Goal: Information Seeking & Learning: Learn about a topic

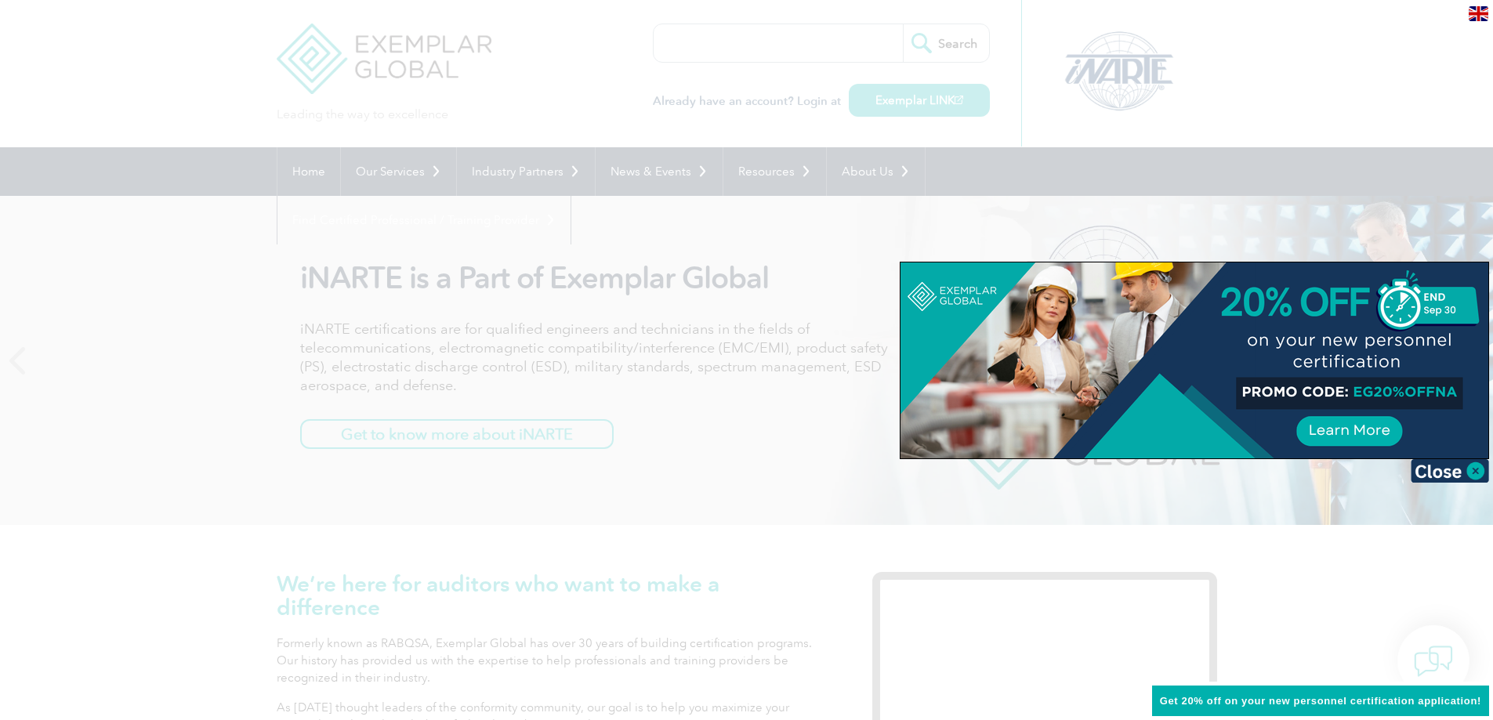
drag, startPoint x: 1473, startPoint y: 474, endPoint x: 1461, endPoint y: 473, distance: 11.8
click at [1473, 474] on img at bounding box center [1450, 471] width 78 height 24
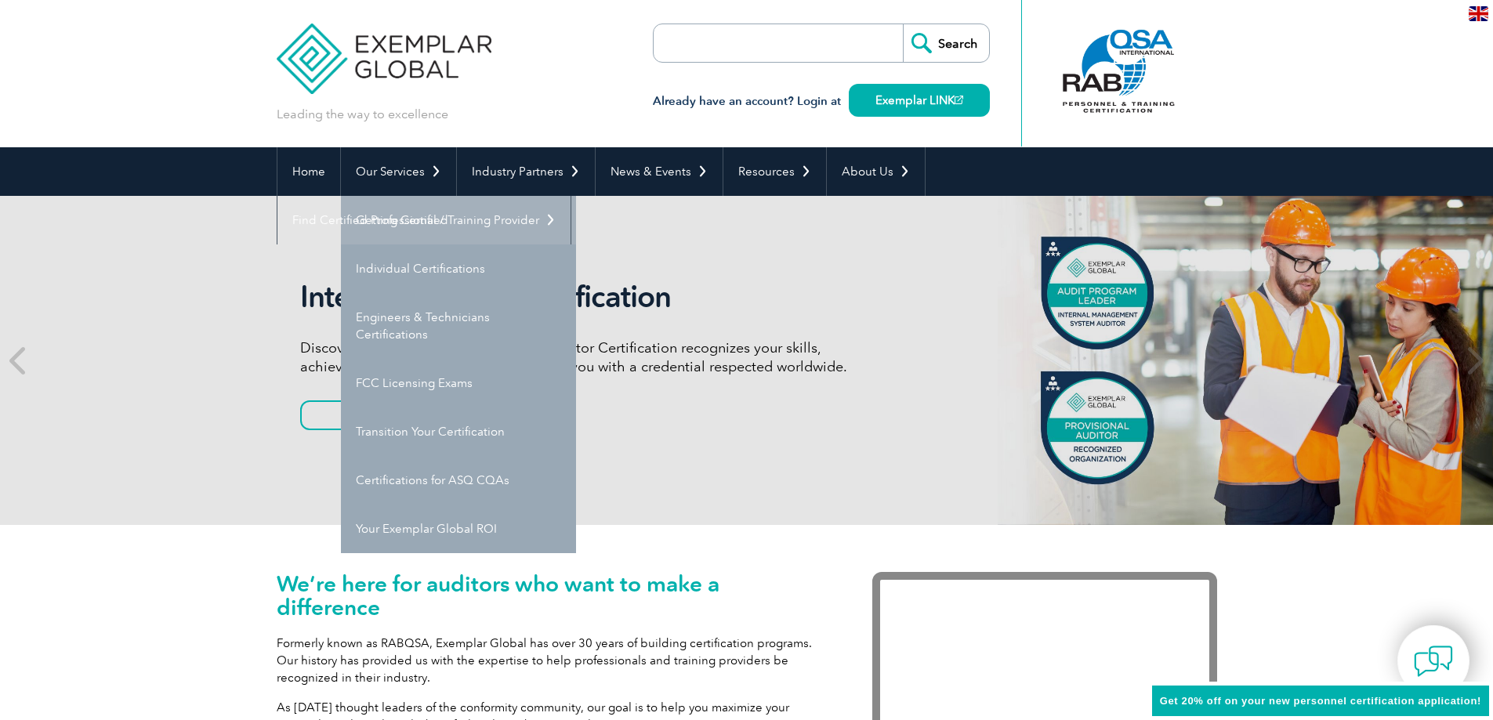
click at [401, 233] on link "Getting Certified" at bounding box center [458, 220] width 235 height 49
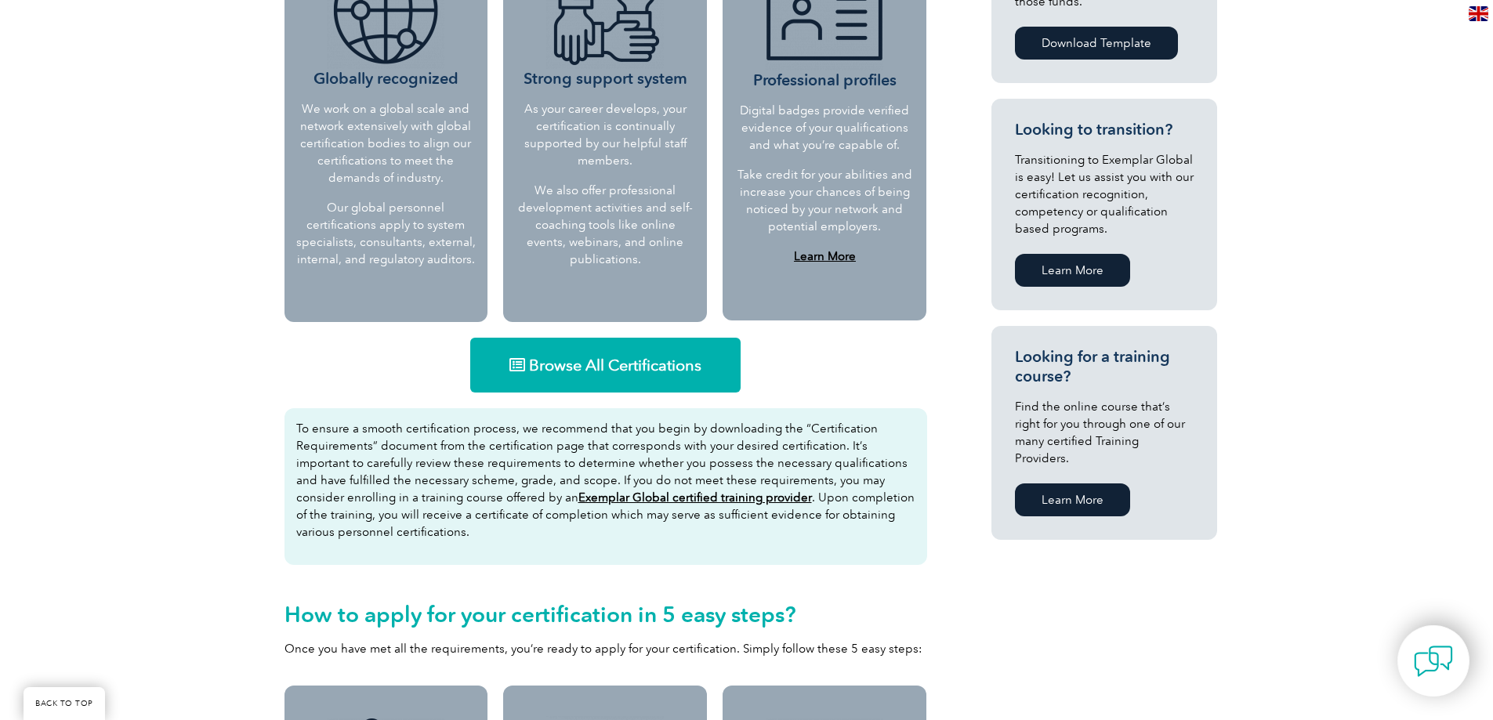
scroll to position [862, 0]
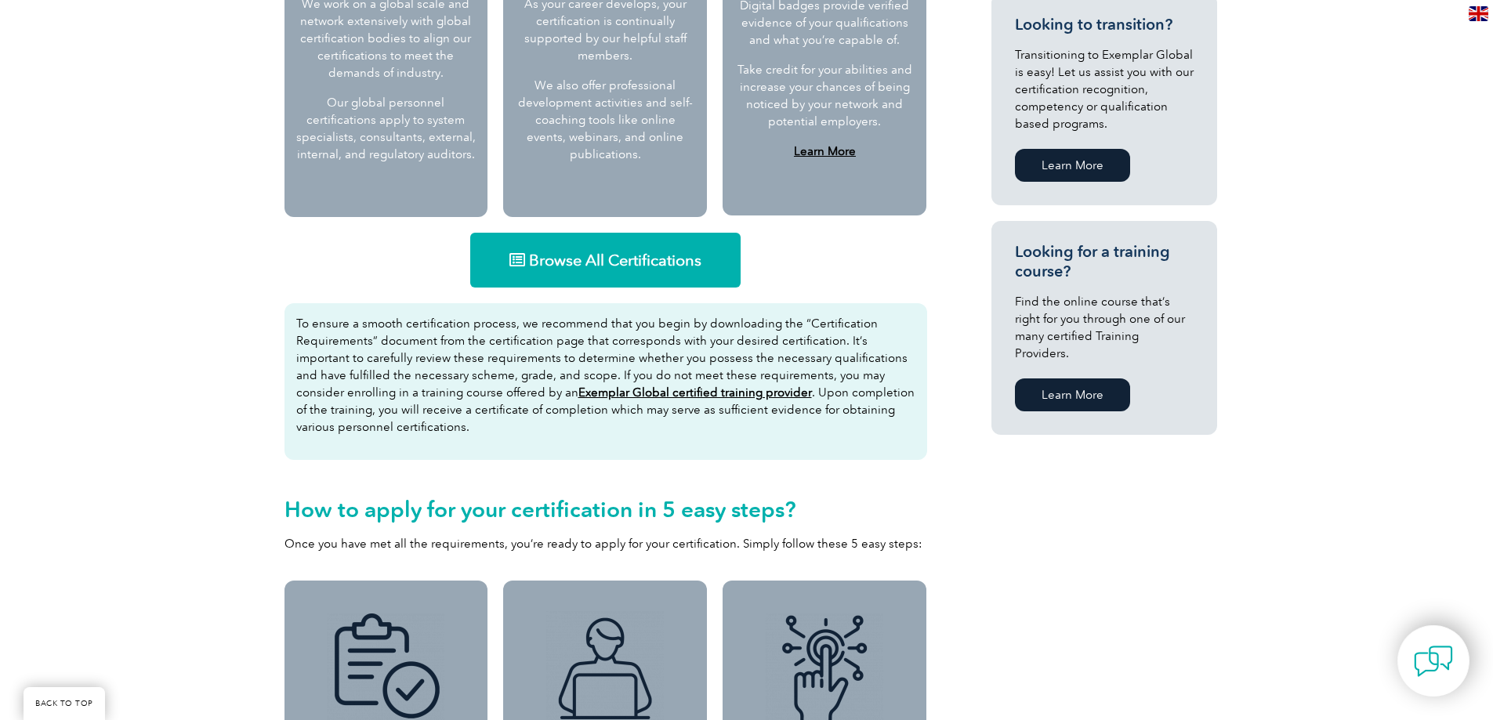
click at [594, 267] on span "Browse All Certifications" at bounding box center [615, 260] width 172 height 16
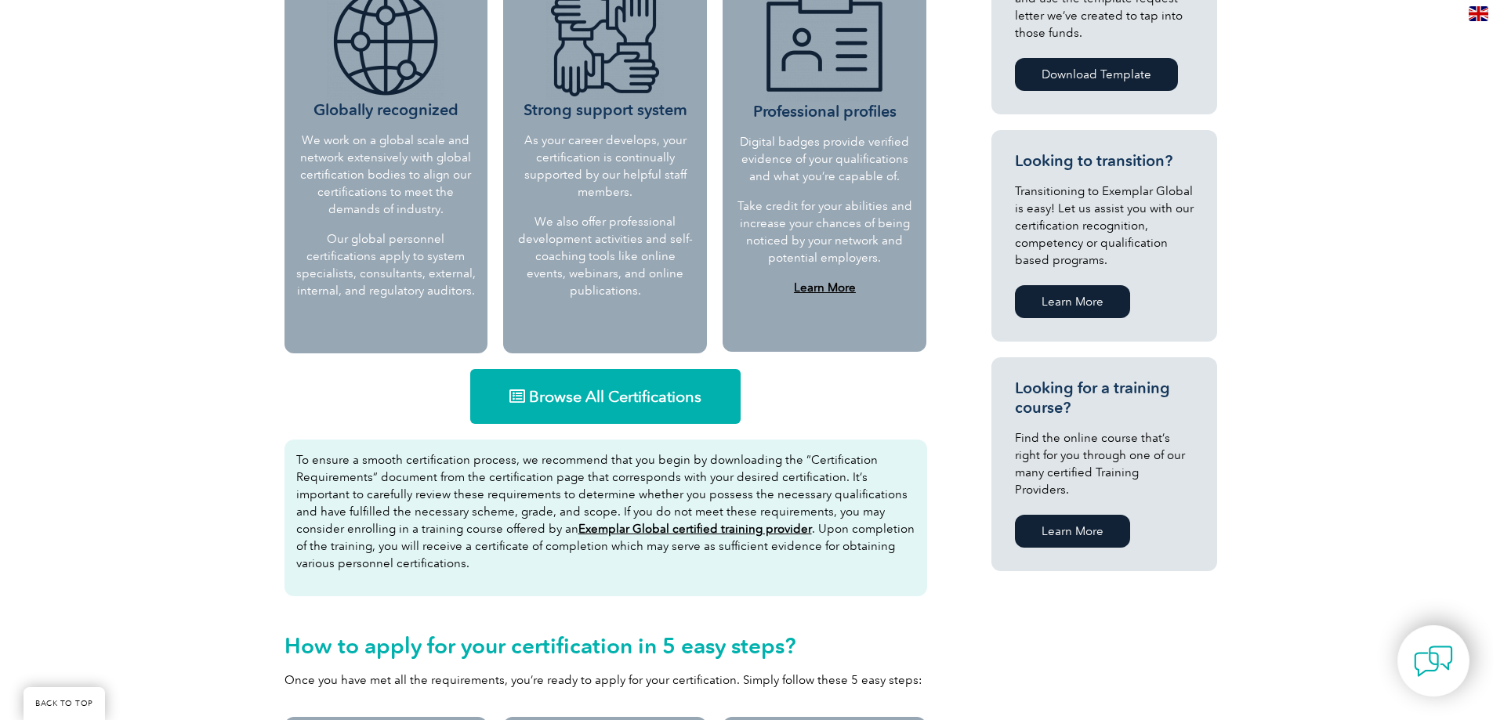
scroll to position [705, 0]
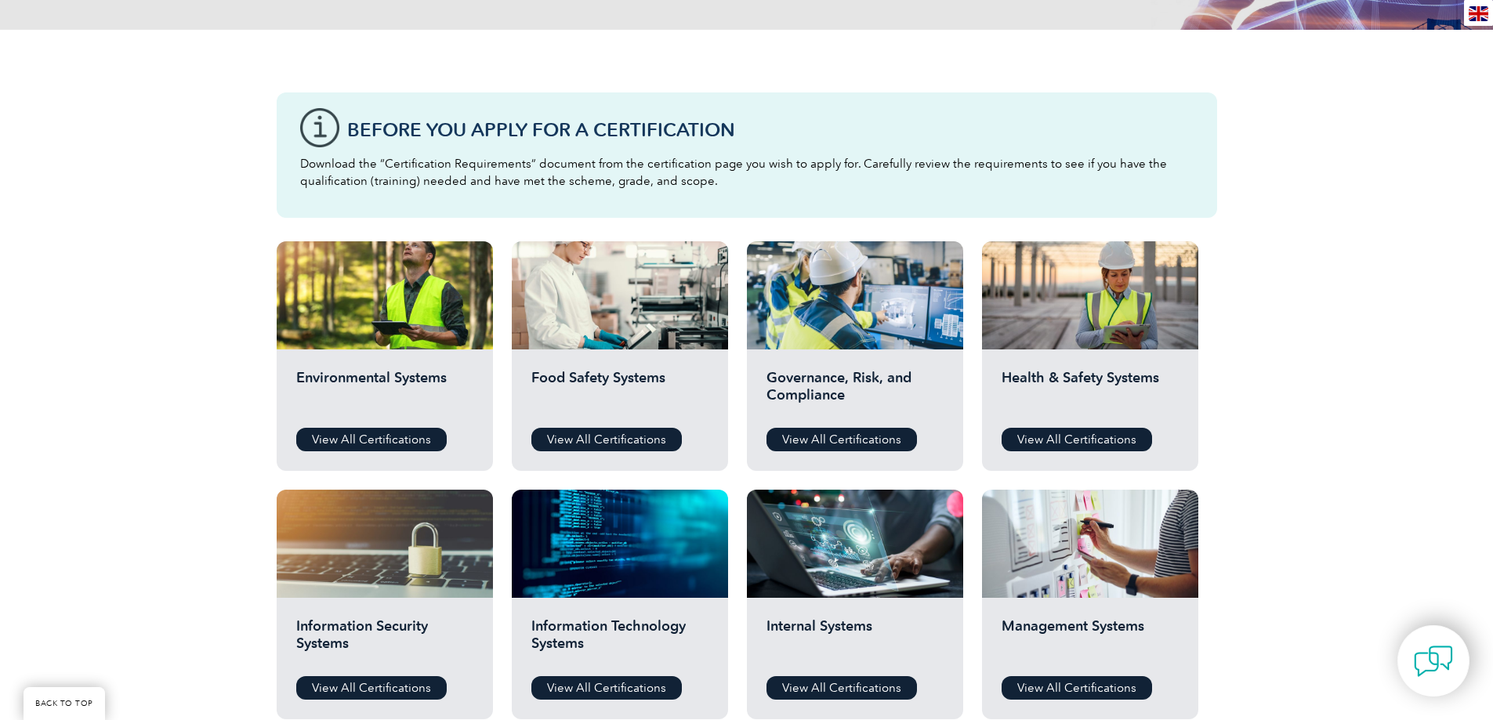
scroll to position [470, 0]
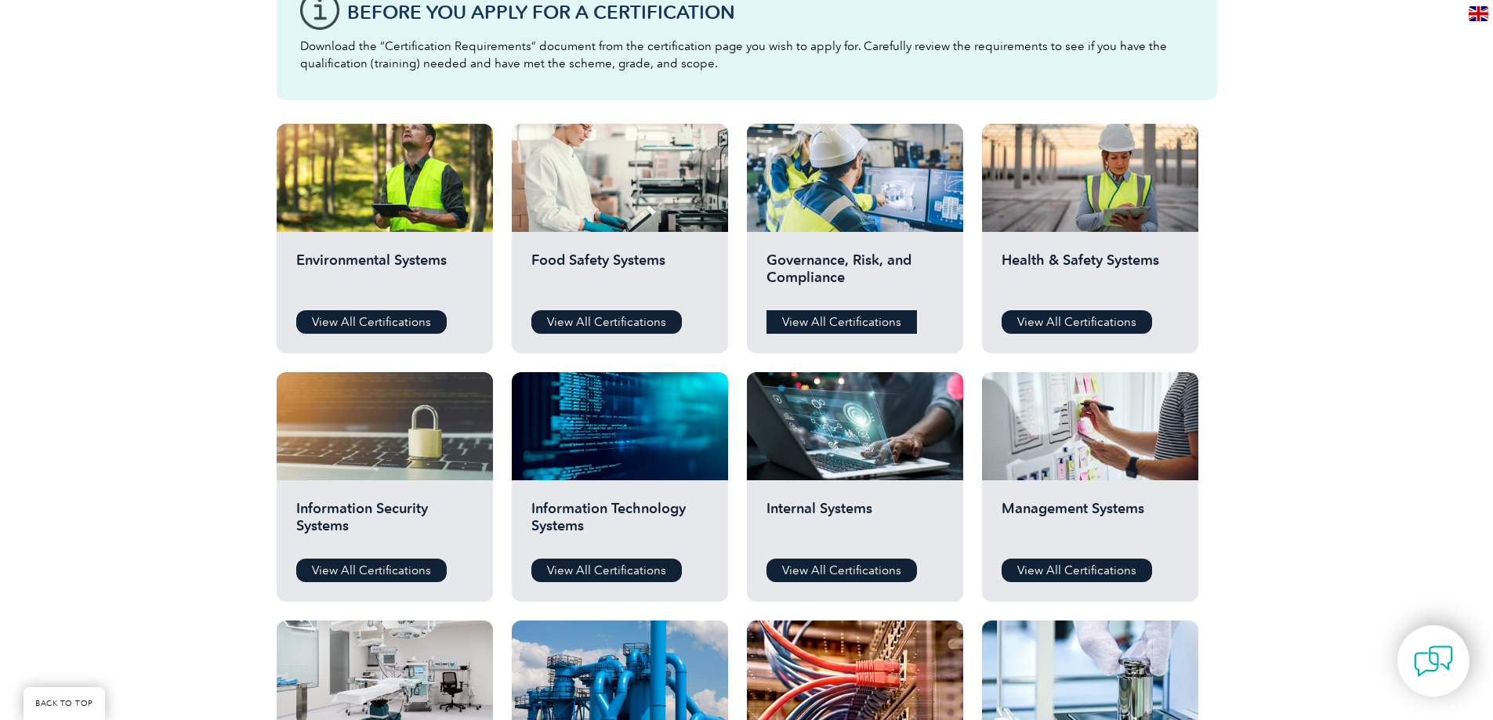
click at [855, 321] on link "View All Certifications" at bounding box center [842, 322] width 150 height 24
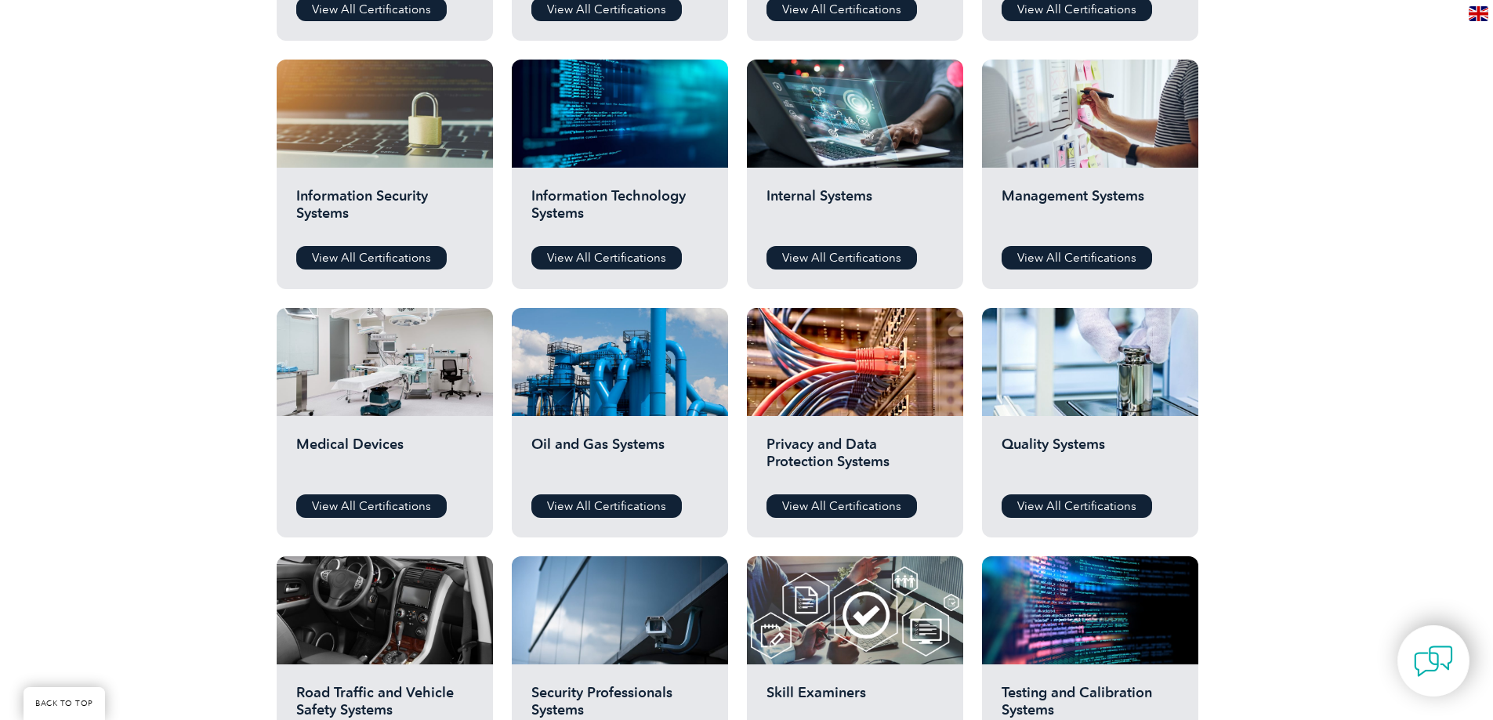
scroll to position [784, 0]
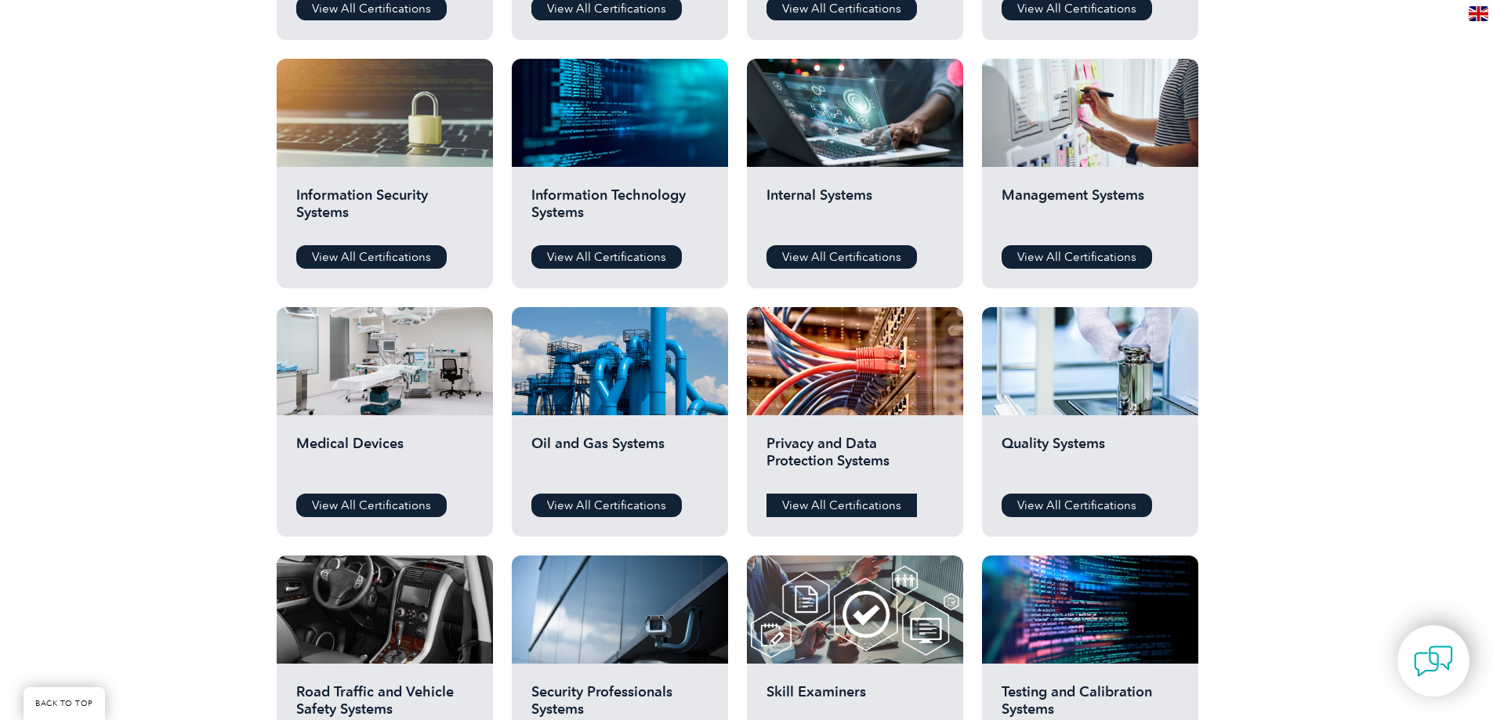
click at [811, 504] on link "View All Certifications" at bounding box center [842, 506] width 150 height 24
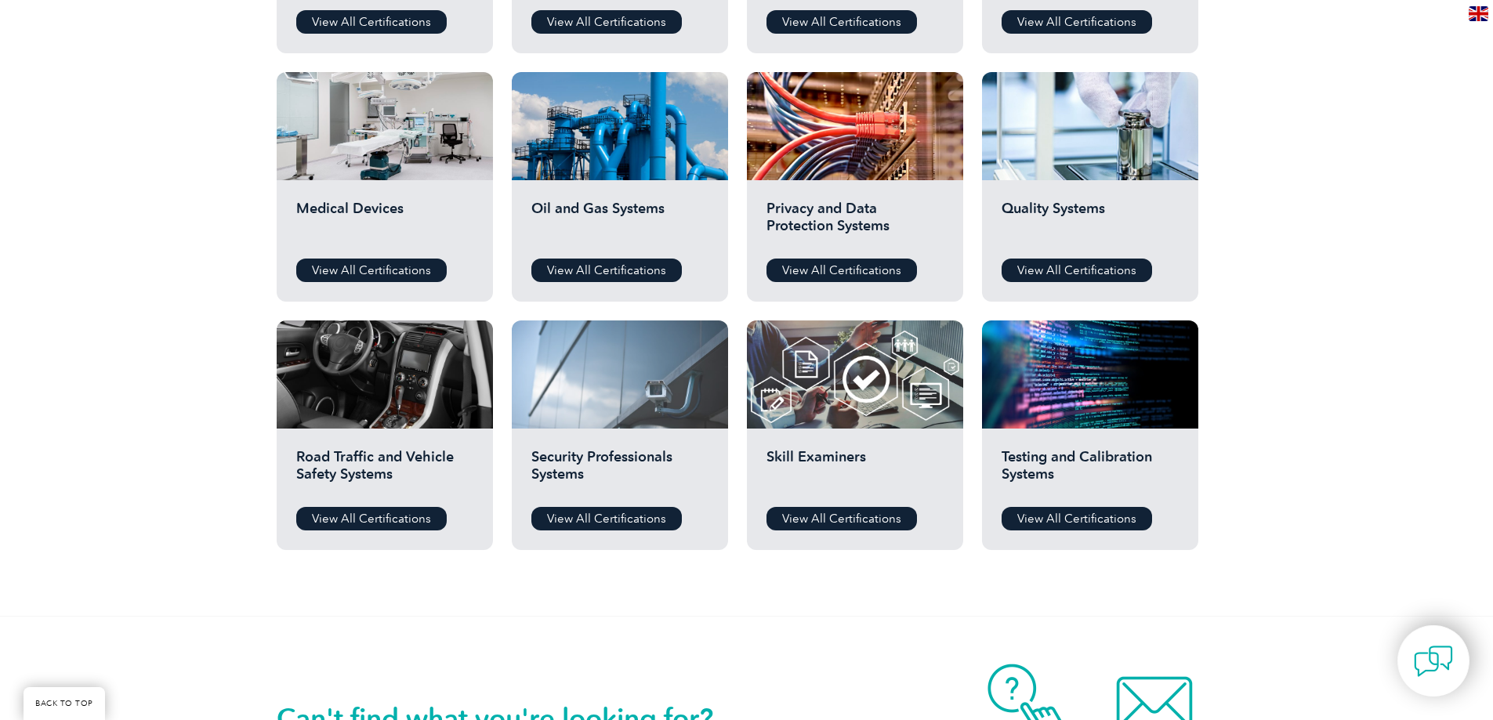
scroll to position [705, 0]
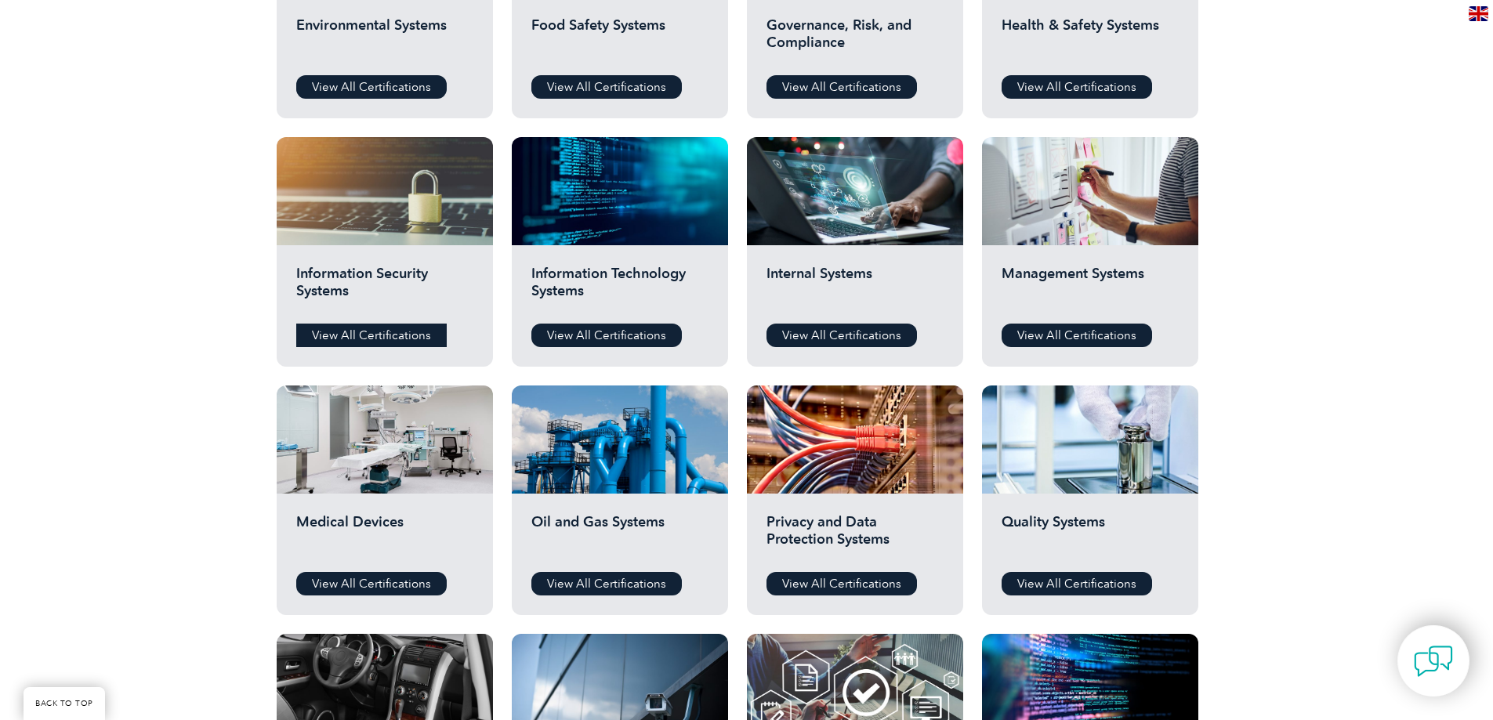
click at [398, 335] on link "View All Certifications" at bounding box center [371, 336] width 150 height 24
click at [607, 331] on link "View All Certifications" at bounding box center [606, 336] width 150 height 24
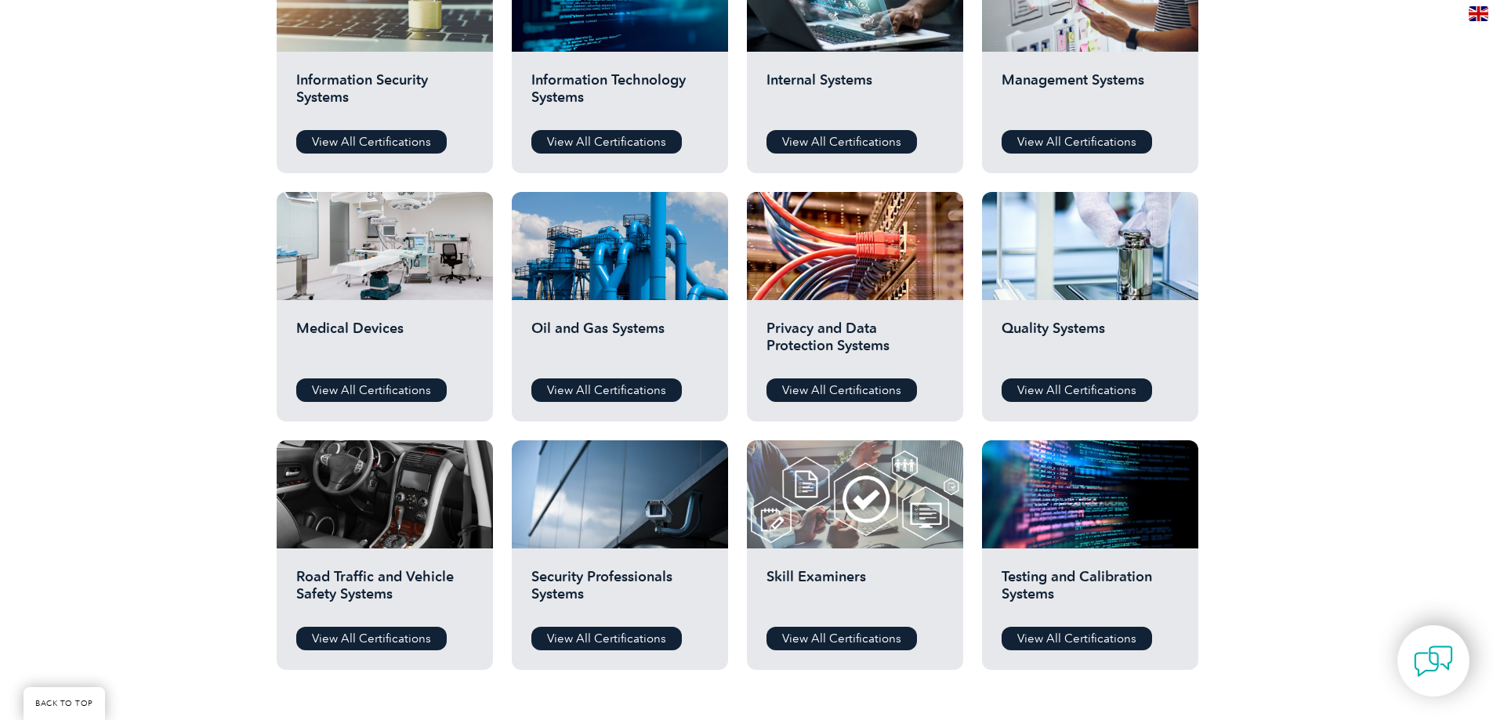
scroll to position [941, 0]
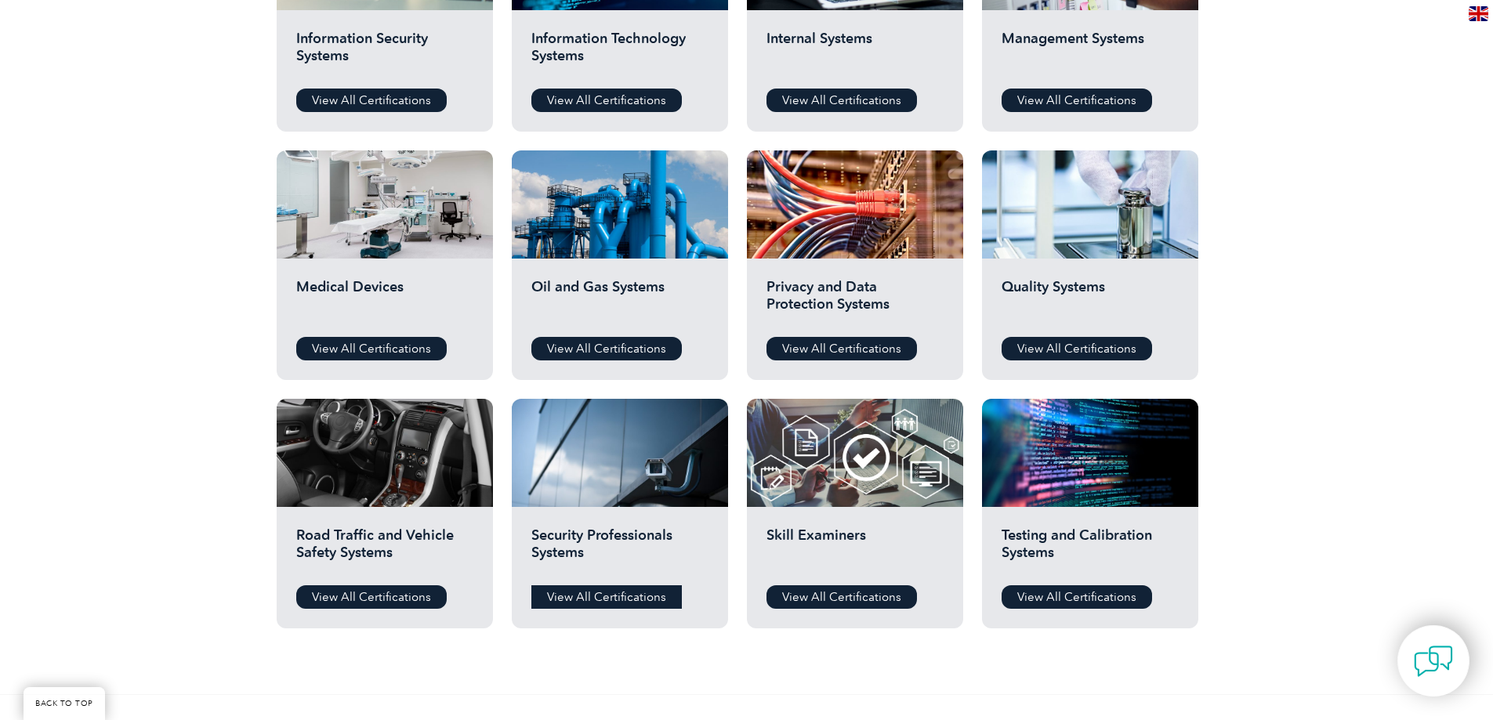
click at [619, 597] on link "View All Certifications" at bounding box center [606, 598] width 150 height 24
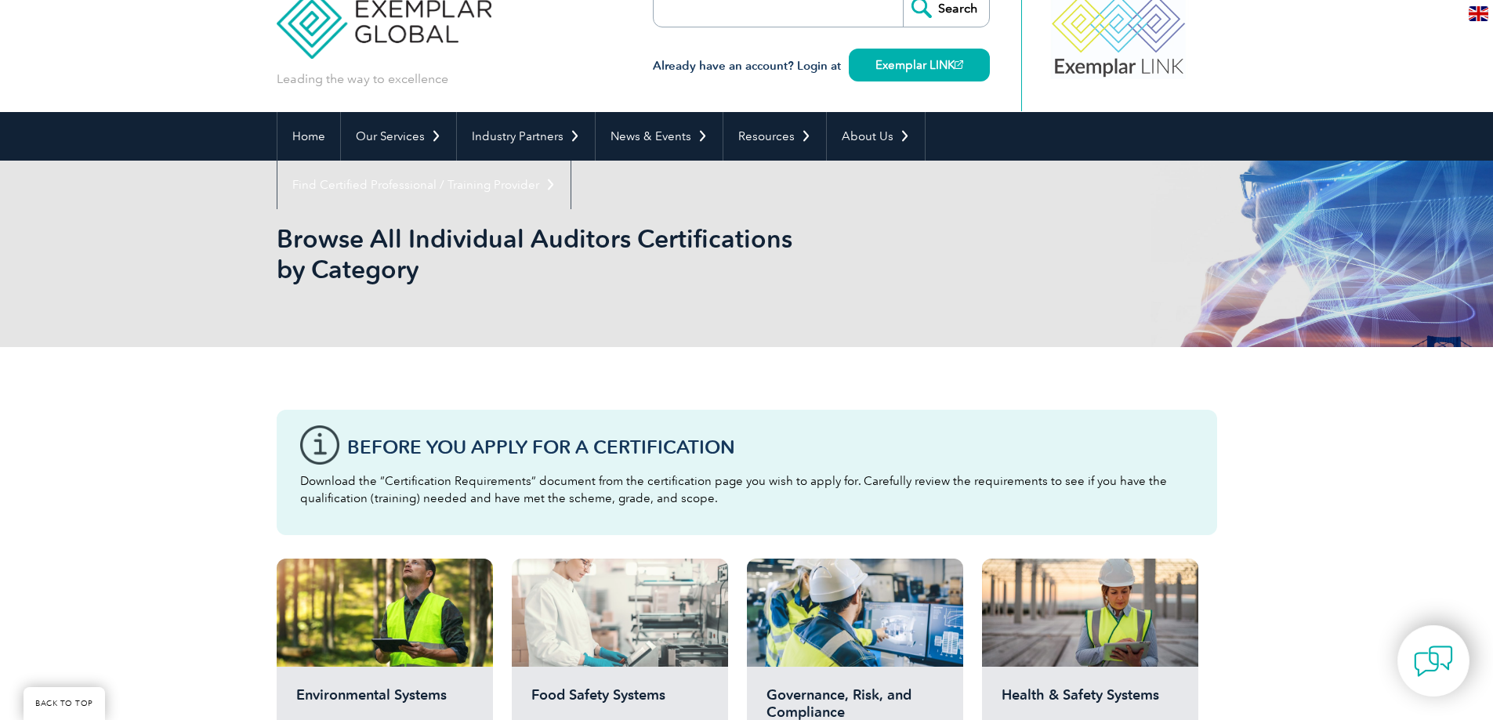
scroll to position [0, 0]
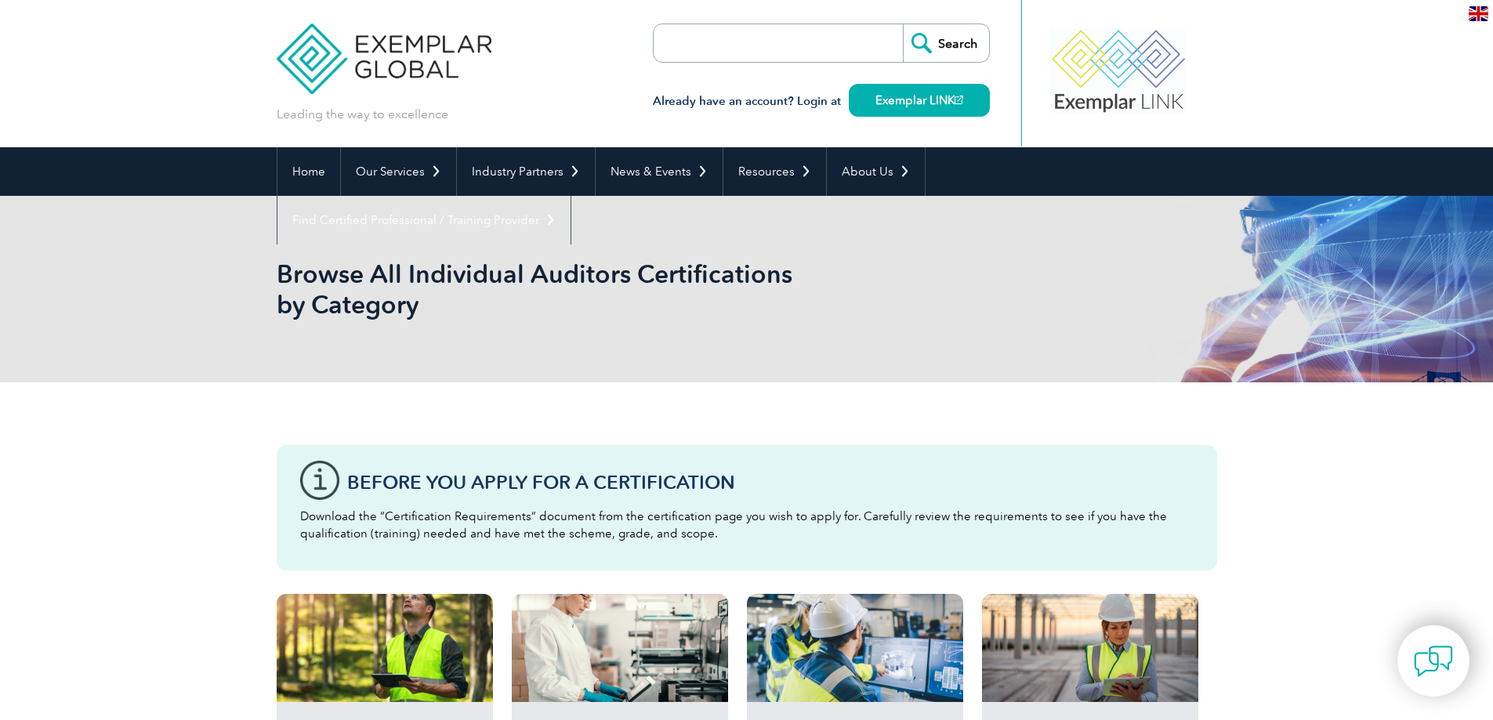
click at [720, 40] on input "search" at bounding box center [744, 43] width 165 height 38
type input "2"
type input "ISO/IEC 42001"
click at [903, 24] on input "Search" at bounding box center [946, 43] width 86 height 38
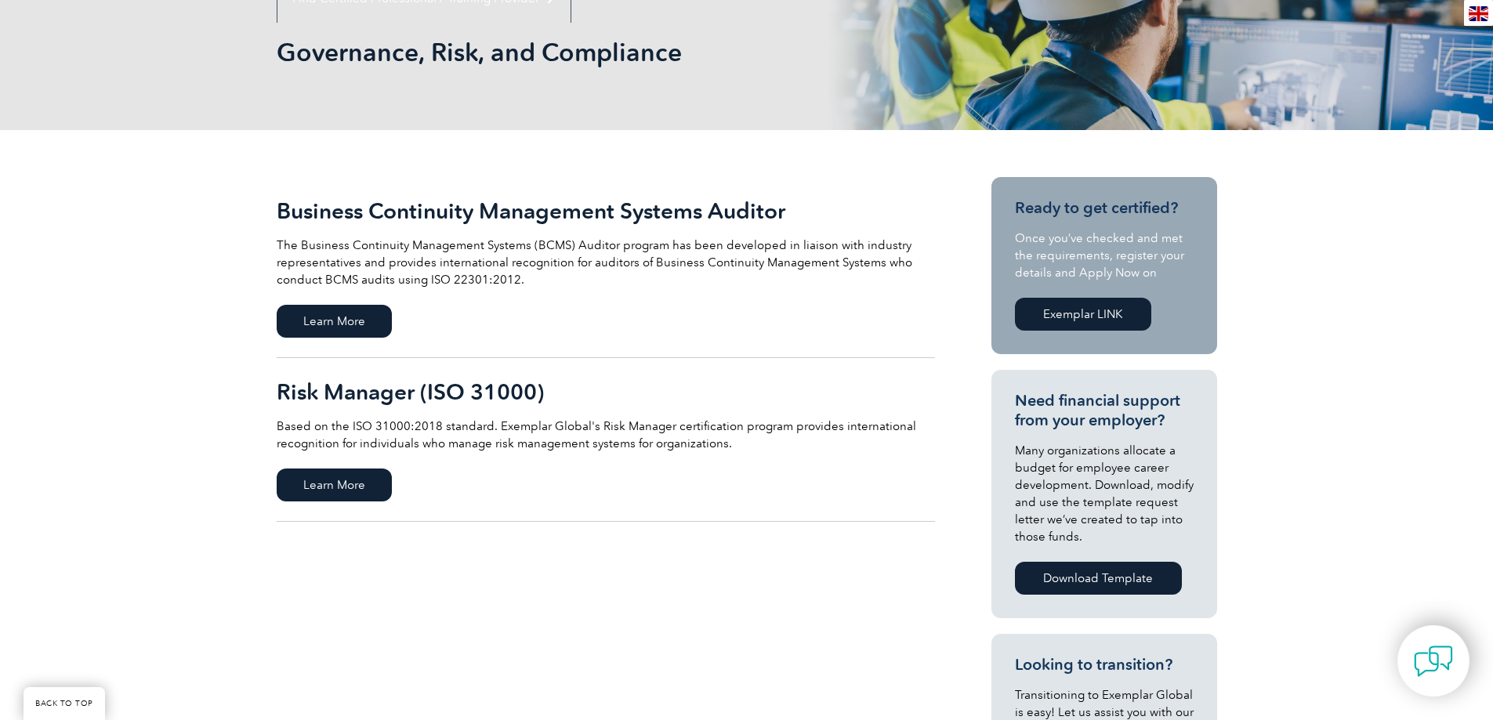
scroll to position [235, 0]
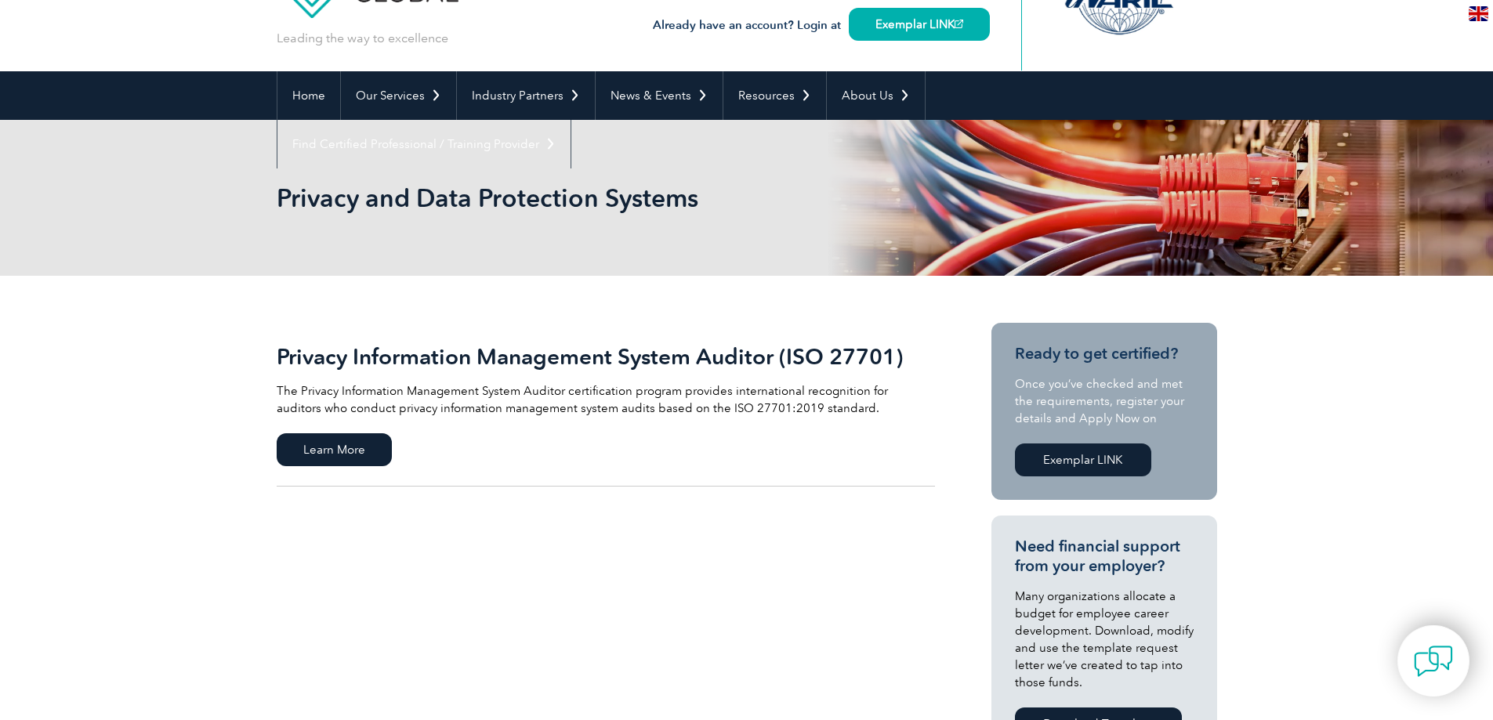
scroll to position [78, 0]
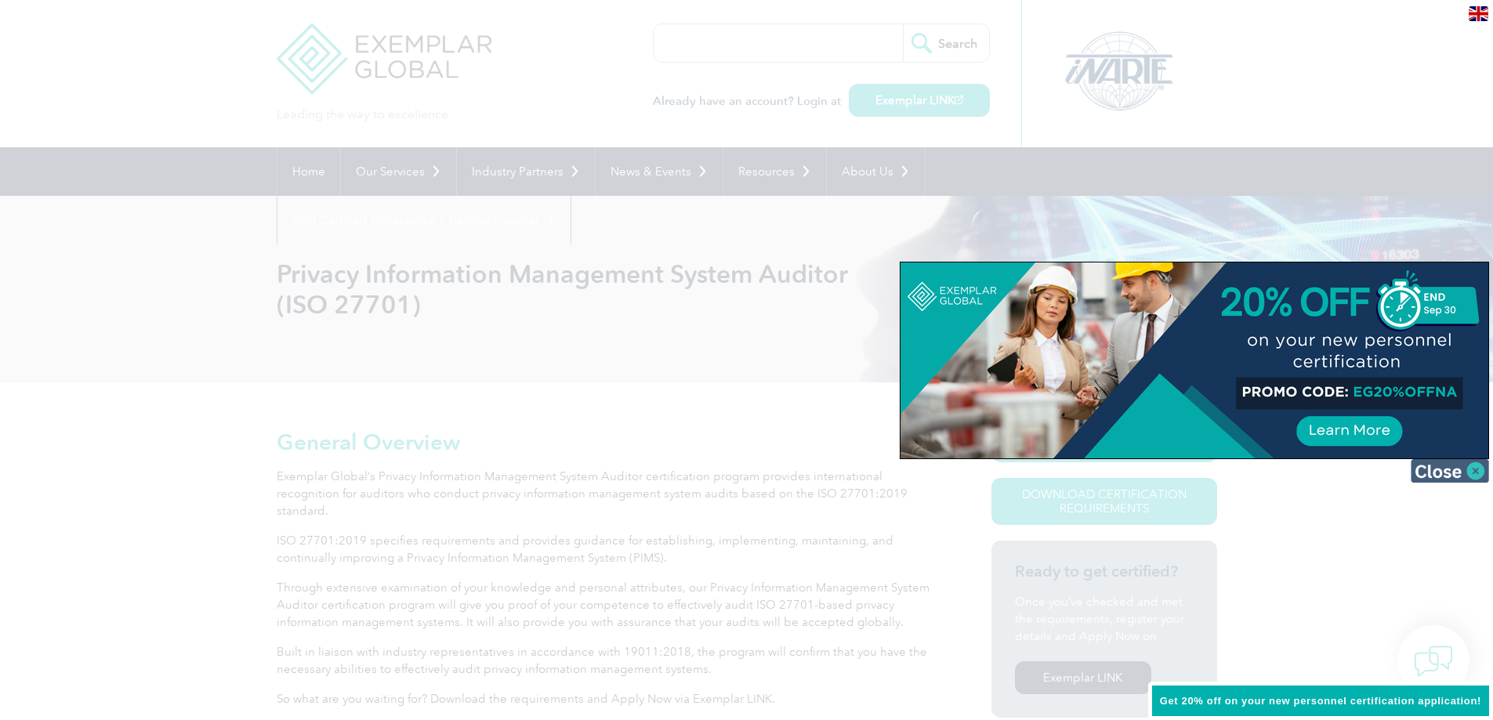
click at [1470, 477] on img at bounding box center [1450, 471] width 78 height 24
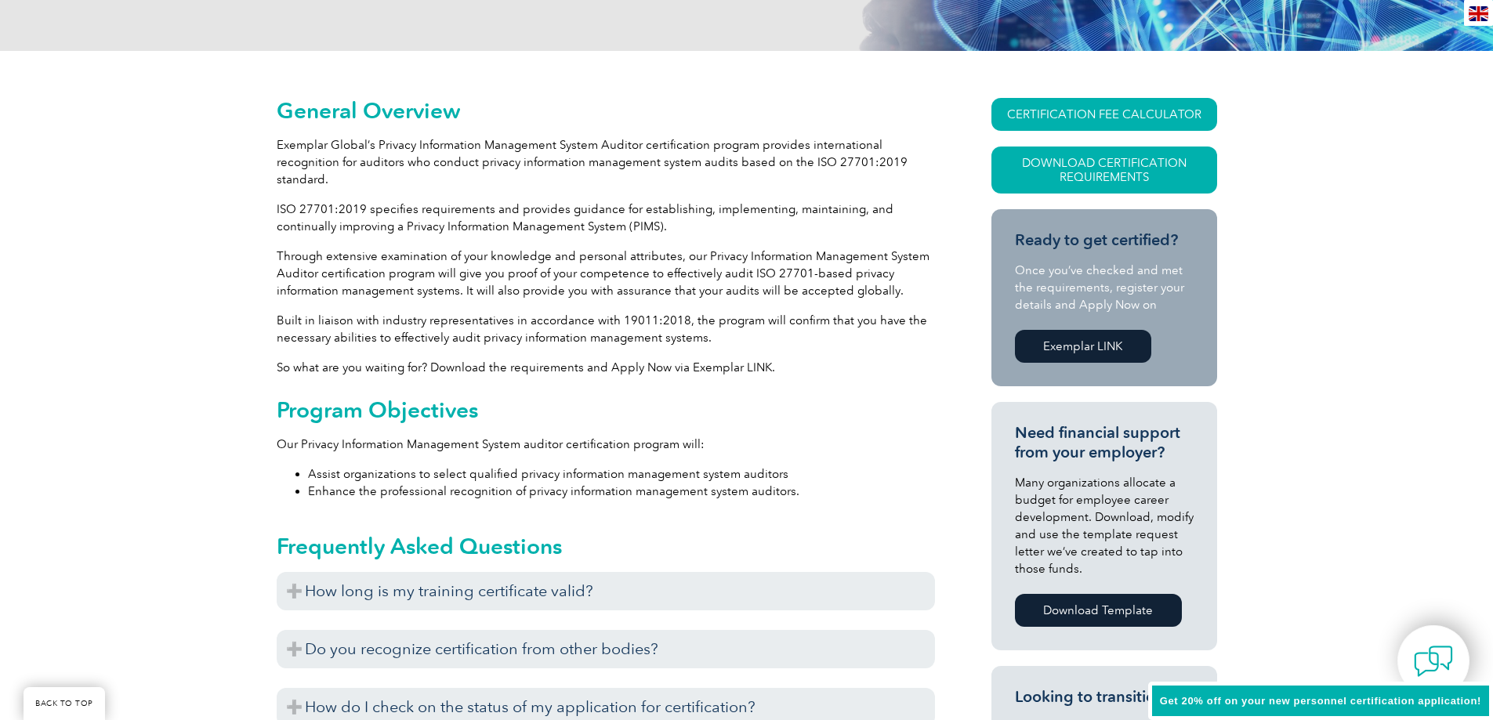
scroll to position [331, 0]
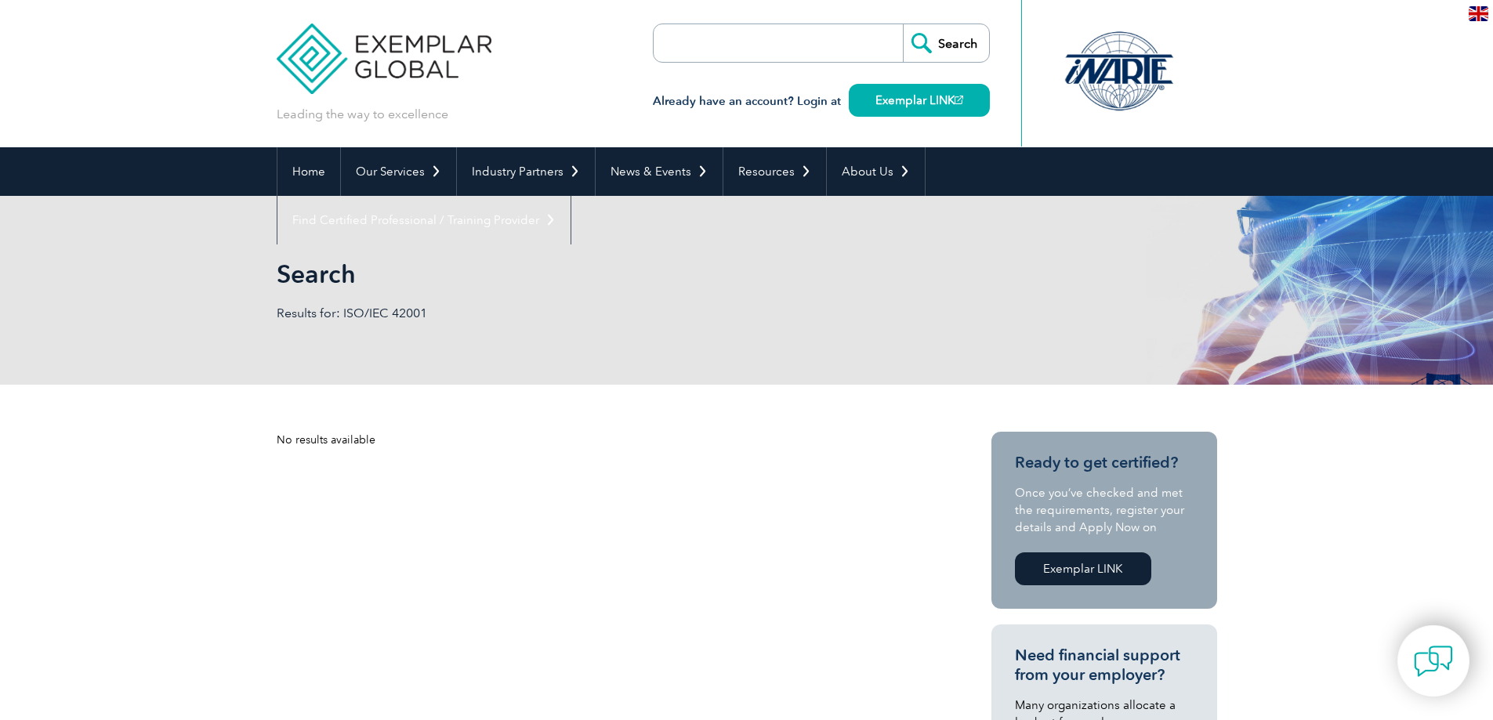
click at [675, 42] on input "search" at bounding box center [744, 43] width 165 height 38
type input "42001"
click at [903, 24] on input "Search" at bounding box center [946, 43] width 86 height 38
